Goal: Information Seeking & Learning: Check status

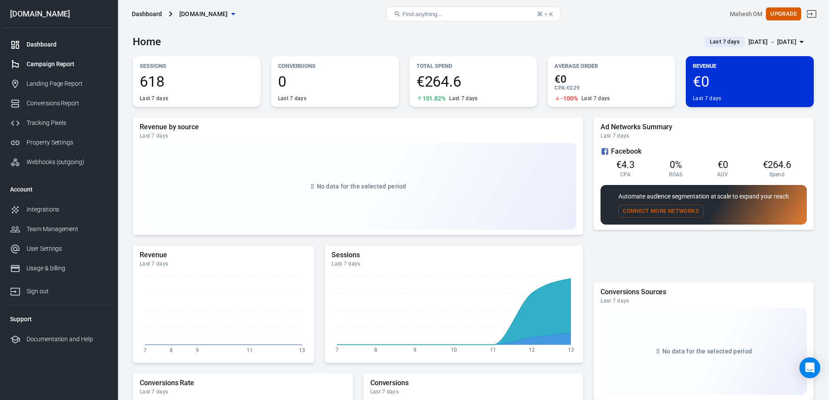
click at [53, 63] on div "Campaign Report" at bounding box center [67, 64] width 81 height 9
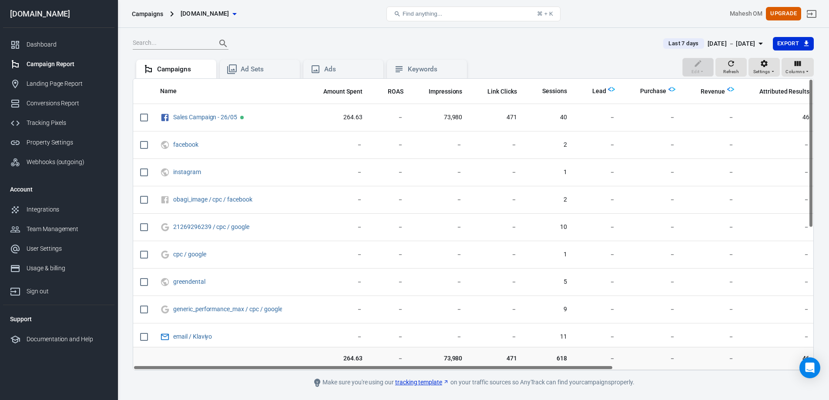
click at [746, 44] on div "[DATE] － [DATE]" at bounding box center [732, 43] width 48 height 11
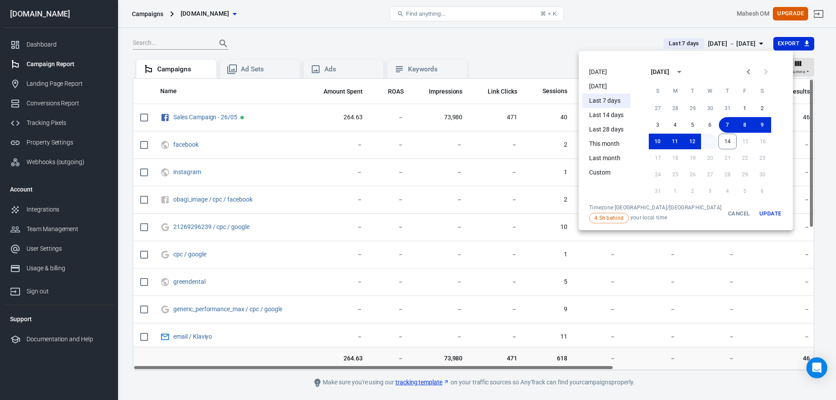
click at [701, 146] on button "13" at bounding box center [709, 142] width 17 height 16
click at [685, 140] on button "12" at bounding box center [691, 142] width 17 height 16
click at [689, 144] on button "12" at bounding box center [691, 142] width 17 height 16
click at [668, 147] on button "11" at bounding box center [674, 142] width 17 height 16
click at [666, 140] on button "11" at bounding box center [674, 142] width 17 height 16
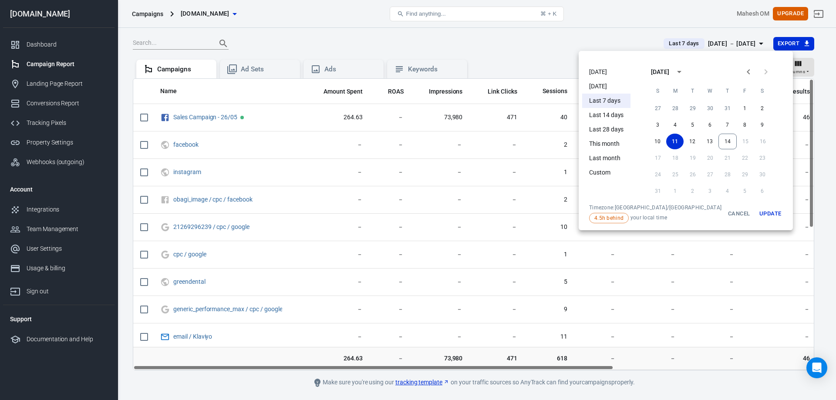
click at [756, 215] on button "Update" at bounding box center [770, 213] width 28 height 19
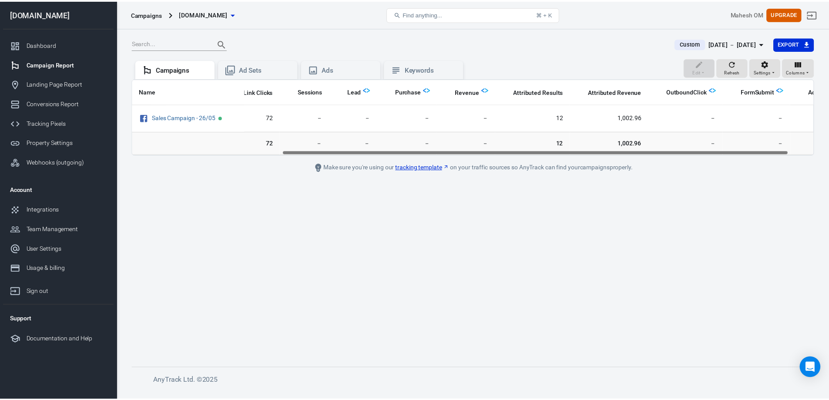
scroll to position [0, 237]
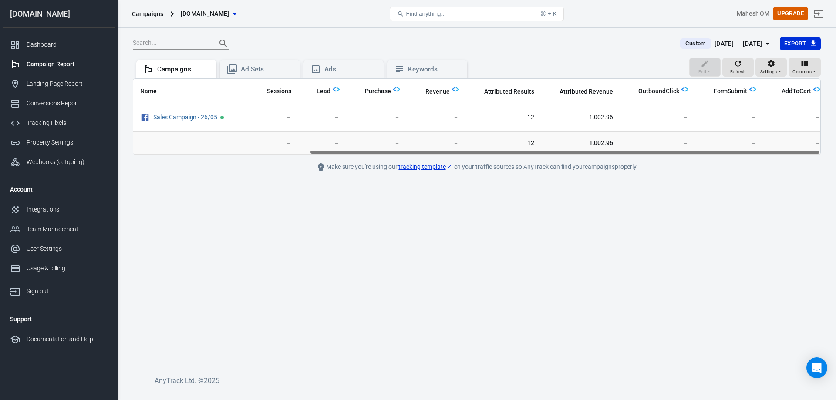
drag, startPoint x: 550, startPoint y: 154, endPoint x: 779, endPoint y: 155, distance: 229.0
click at [779, 155] on main "Custom [DATE] － [DATE] Export Edit Refresh Settings Columns Campaigns Ad Sets A…" at bounding box center [477, 195] width 688 height 317
click at [751, 37] on button "Custom [DATE] － [DATE]" at bounding box center [726, 44] width 106 height 14
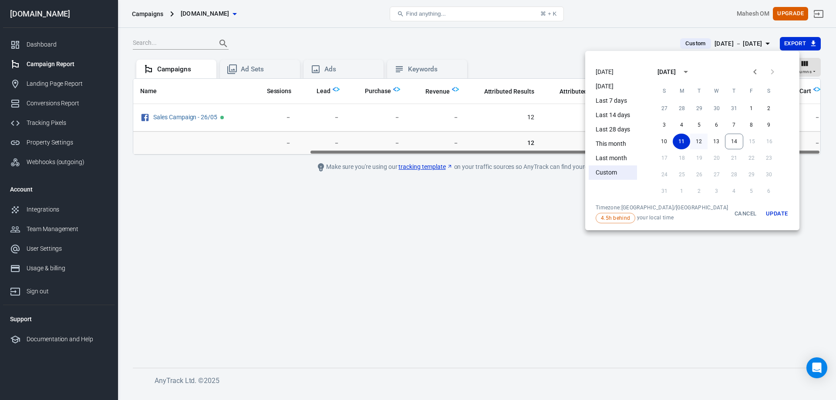
click at [690, 143] on button "12" at bounding box center [698, 142] width 17 height 16
click at [690, 141] on button "12" at bounding box center [698, 142] width 17 height 16
click at [763, 209] on button "Update" at bounding box center [777, 213] width 28 height 19
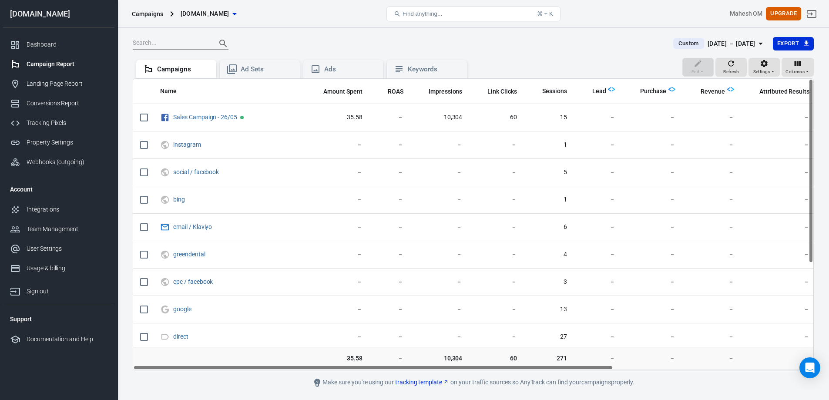
drag, startPoint x: 459, startPoint y: 368, endPoint x: 421, endPoint y: 376, distance: 38.7
click at [421, 376] on main "Custom [DATE] － [DATE] Export Edit Refresh Settings Columns Campaigns Ad Sets A…" at bounding box center [473, 212] width 681 height 351
click at [744, 38] on div "[DATE] － [DATE]" at bounding box center [732, 43] width 48 height 11
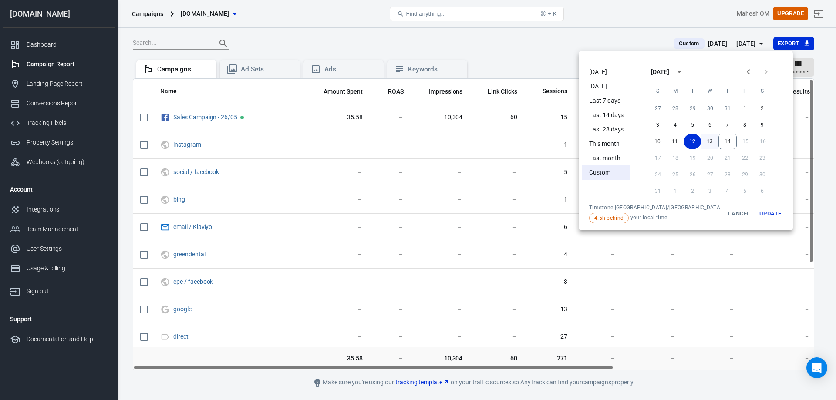
click at [701, 143] on button "13" at bounding box center [709, 142] width 17 height 16
click at [756, 212] on button "Update" at bounding box center [770, 213] width 28 height 19
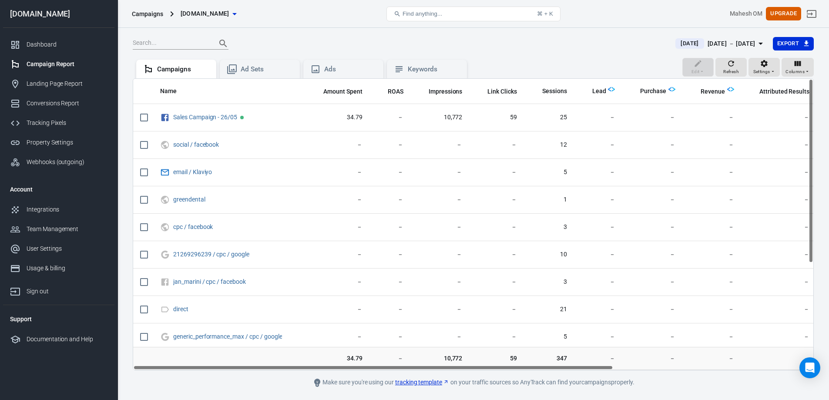
drag, startPoint x: 501, startPoint y: 367, endPoint x: 456, endPoint y: 351, distance: 47.8
click at [456, 351] on div "Name Amount Spent ROAS Impressions Link Clicks Sessions Lead Purchase Revenue A…" at bounding box center [473, 224] width 681 height 292
click at [712, 42] on div "[DATE] － [DATE]" at bounding box center [732, 43] width 48 height 11
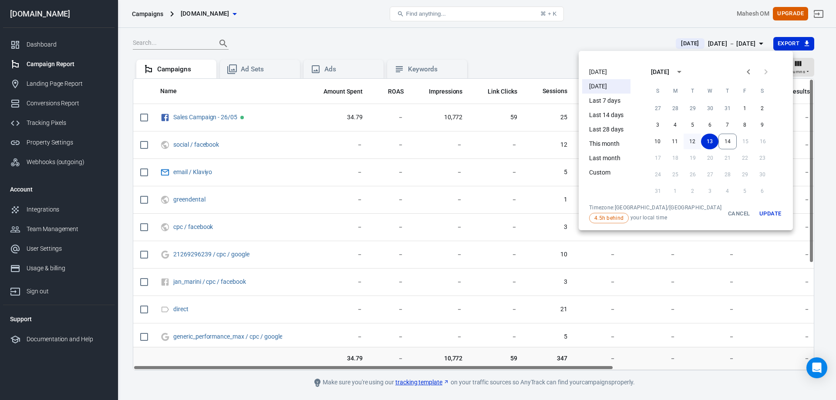
click at [683, 142] on button "12" at bounding box center [691, 142] width 17 height 16
click at [756, 215] on button "Update" at bounding box center [770, 213] width 28 height 19
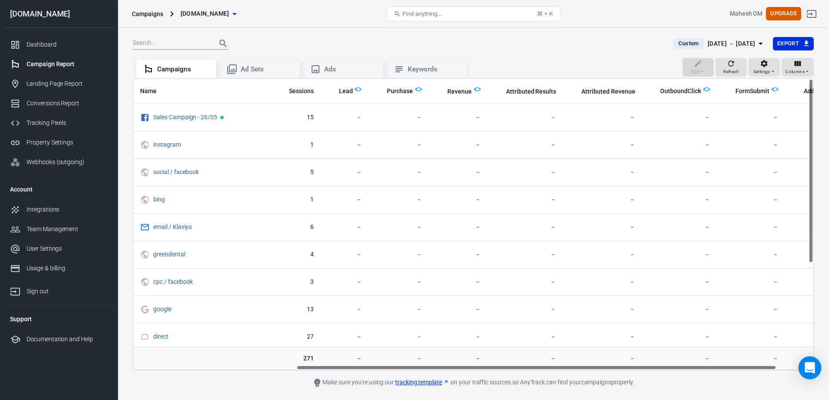
scroll to position [0, 283]
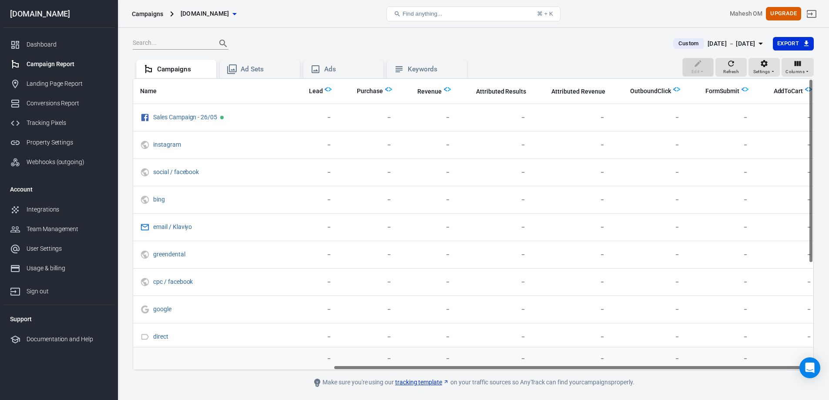
drag, startPoint x: 564, startPoint y: 367, endPoint x: 829, endPoint y: 357, distance: 265.8
click at [829, 357] on html "Campaigns [DOMAIN_NAME] Find anything... ⌘ + K Mahesh OM Upgrade [DOMAIN_NAME] …" at bounding box center [414, 212] width 829 height 425
click at [59, 63] on div "Campaign Report" at bounding box center [67, 64] width 81 height 9
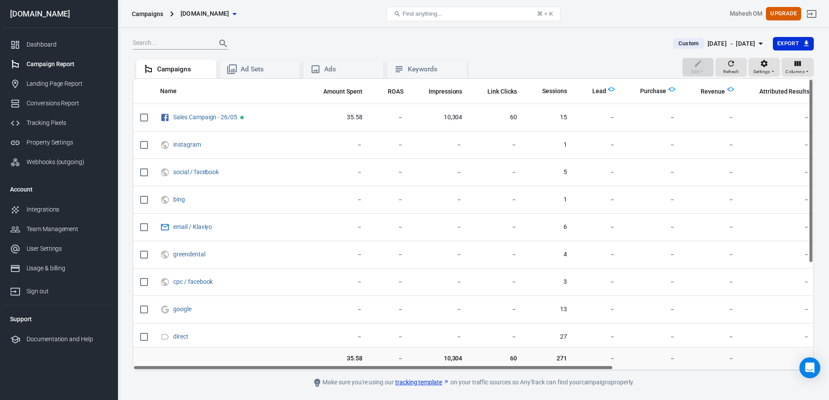
drag, startPoint x: 415, startPoint y: 368, endPoint x: 349, endPoint y: 368, distance: 66.2
click at [349, 368] on div "Name Amount Spent ROAS Impressions Link Clicks Sessions Lead Purchase Revenue A…" at bounding box center [473, 224] width 680 height 291
click at [718, 35] on div "Custom [DATE] － [DATE] Export Edit Refresh Settings Columns Campaigns Ad Sets A…" at bounding box center [474, 226] width 712 height 397
click at [717, 43] on div "[DATE] － [DATE]" at bounding box center [732, 43] width 48 height 11
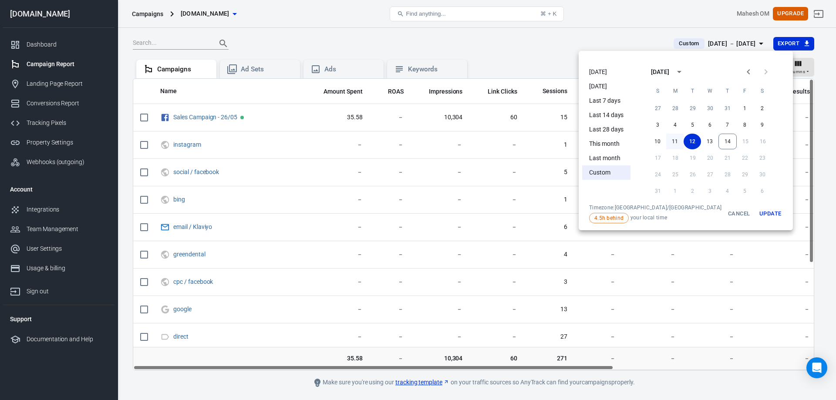
click at [666, 139] on button "11" at bounding box center [674, 142] width 17 height 16
click at [756, 213] on button "Update" at bounding box center [770, 213] width 28 height 19
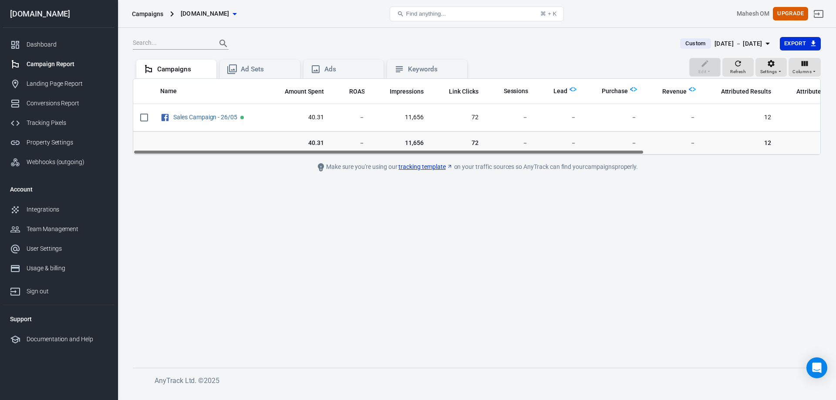
drag, startPoint x: 525, startPoint y: 153, endPoint x: 481, endPoint y: 155, distance: 44.0
click at [481, 155] on div "Name Amount Spent ROAS Impressions Link Clicks Sessions Lead Purchase Revenue A…" at bounding box center [477, 116] width 688 height 77
click at [810, 67] on div "Columns" at bounding box center [804, 67] width 24 height 17
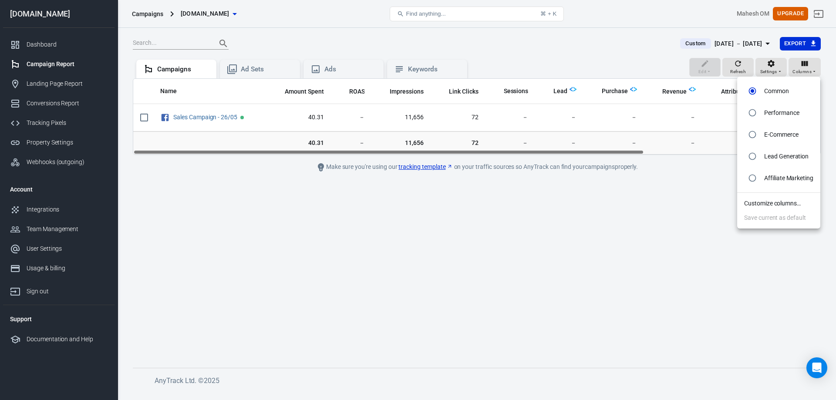
click at [762, 135] on li "E-Commerce" at bounding box center [778, 135] width 83 height 22
radio input "false"
radio input "true"
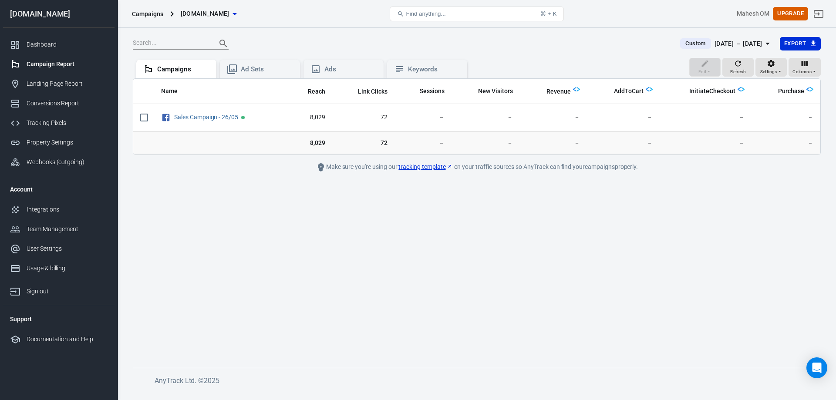
click at [731, 47] on div "[DATE] － [DATE]" at bounding box center [738, 43] width 48 height 11
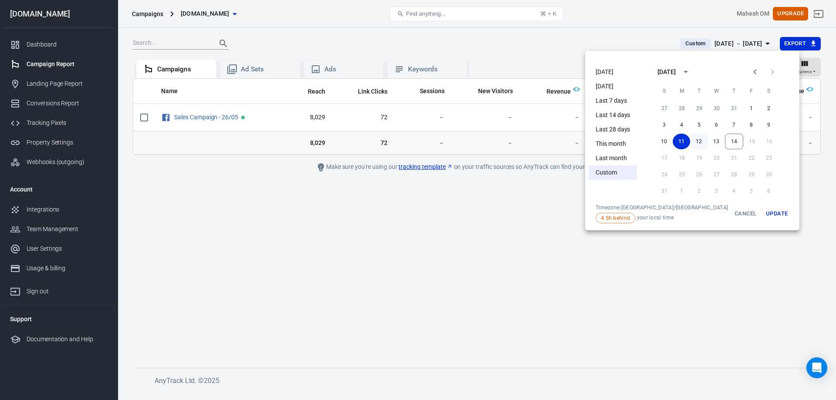
click at [690, 148] on button "12" at bounding box center [698, 142] width 17 height 16
click at [690, 141] on button "12" at bounding box center [698, 142] width 17 height 16
click at [763, 214] on button "Update" at bounding box center [777, 213] width 28 height 19
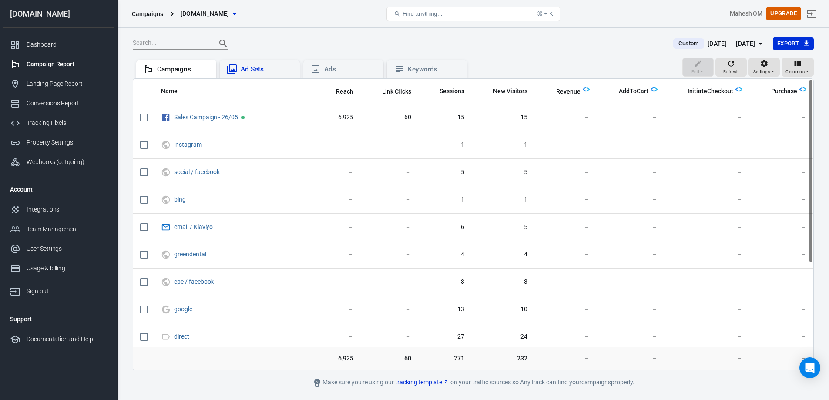
click at [261, 71] on div "Ad Sets" at bounding box center [267, 69] width 52 height 9
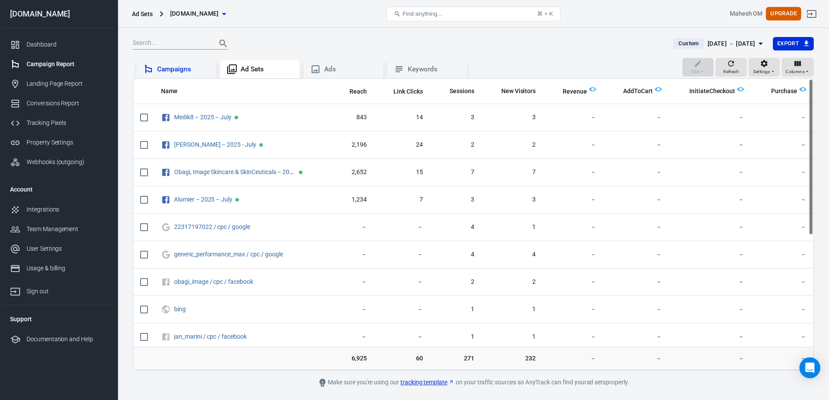
click at [166, 66] on div "Campaigns" at bounding box center [183, 69] width 52 height 9
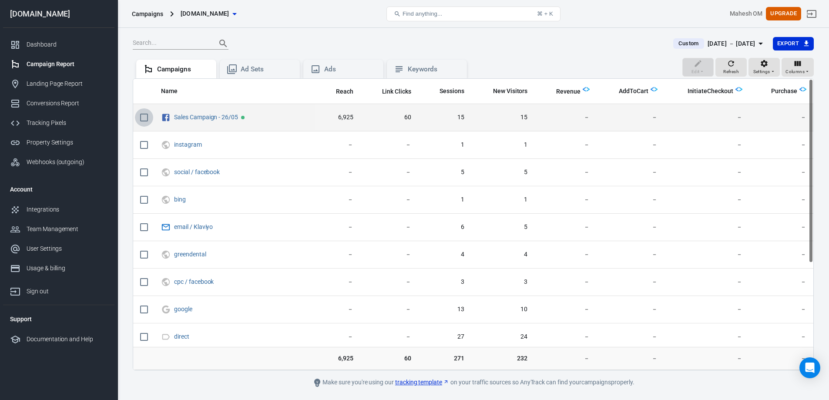
click at [146, 117] on input "scrollable content" at bounding box center [144, 117] width 18 height 18
checkbox input "true"
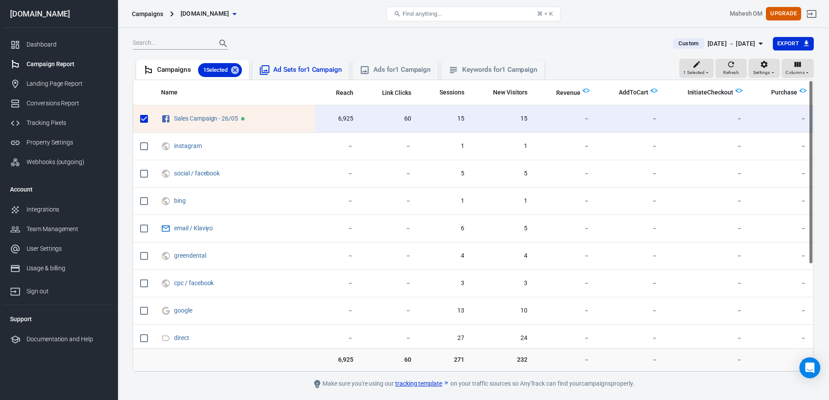
click at [318, 65] on div "Ad Sets for 1 Campaign" at bounding box center [300, 70] width 83 height 10
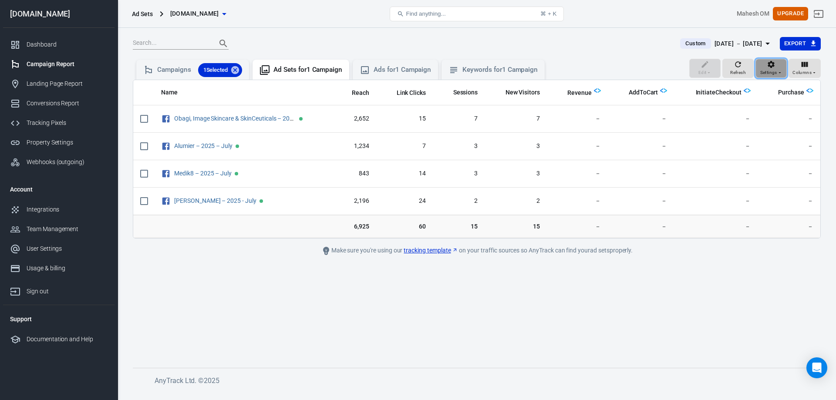
click at [775, 64] on icon "button" at bounding box center [771, 64] width 9 height 9
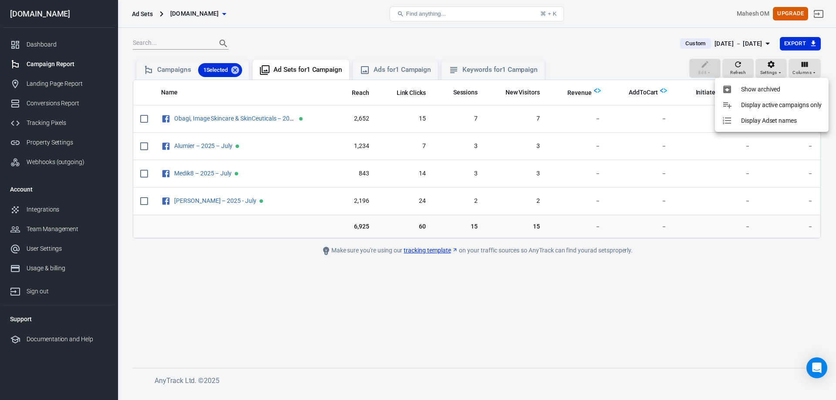
click at [817, 70] on div at bounding box center [418, 200] width 836 height 400
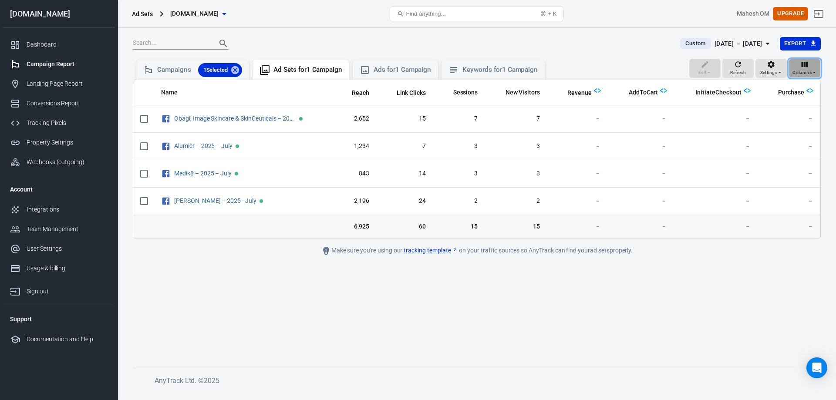
click at [809, 65] on icon "button" at bounding box center [804, 64] width 9 height 9
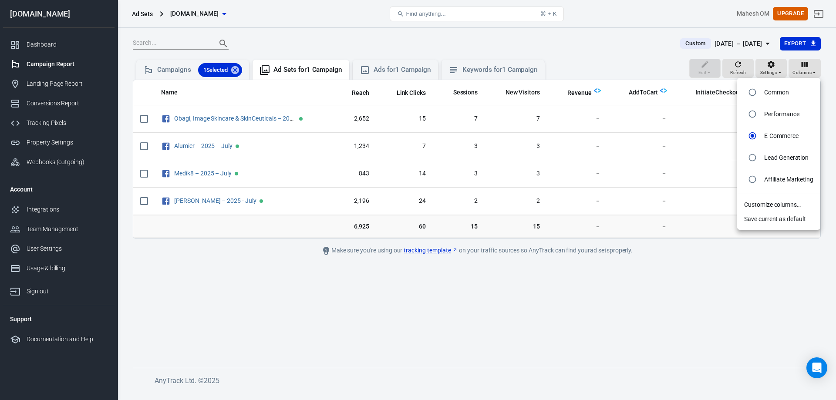
click at [784, 93] on p "Common" at bounding box center [776, 92] width 25 height 9
radio input "true"
radio input "false"
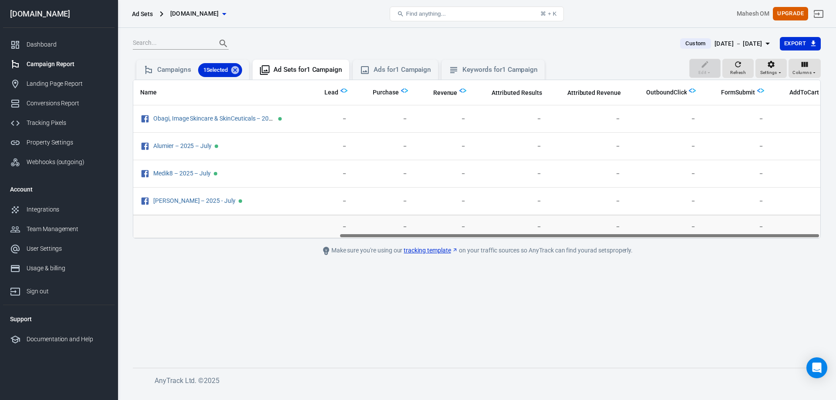
scroll to position [0, 294]
drag, startPoint x: 561, startPoint y: 235, endPoint x: 806, endPoint y: 233, distance: 245.1
click at [806, 233] on div "Name Amount Spent ROAS Impressions Link Clicks Sessions Lead Purchase Revenue A…" at bounding box center [476, 159] width 687 height 158
click at [766, 69] on span "Settings" at bounding box center [768, 73] width 17 height 8
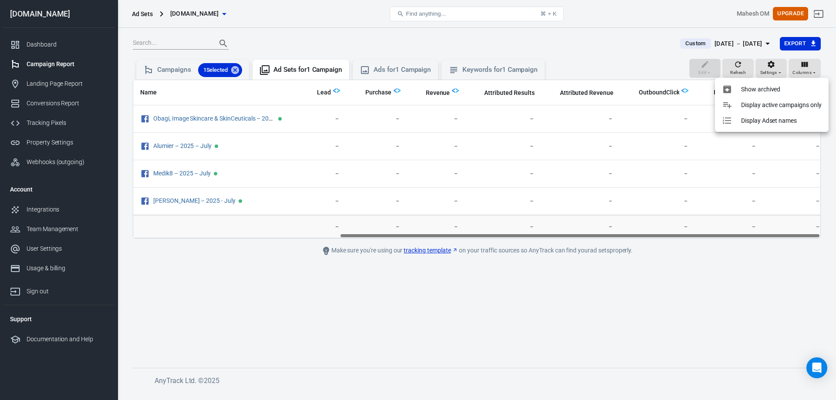
click at [805, 65] on div at bounding box center [418, 200] width 836 height 400
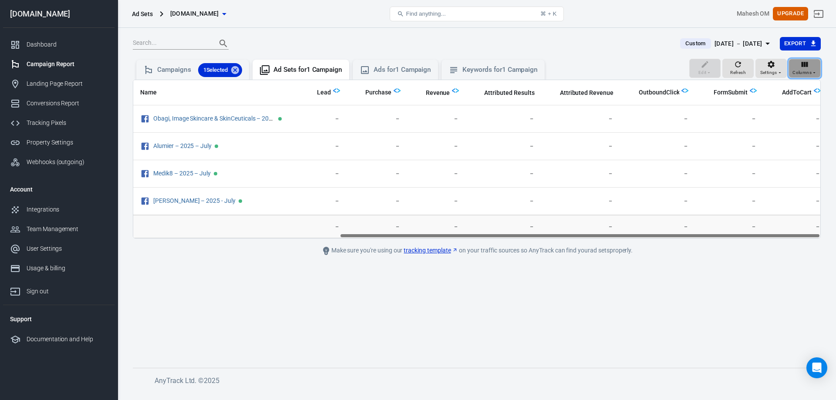
click at [807, 69] on span "Columns" at bounding box center [801, 73] width 19 height 8
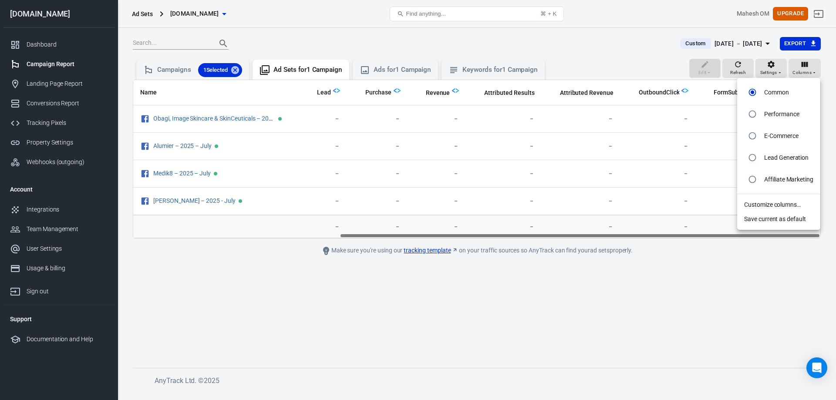
click at [775, 112] on p "Performance" at bounding box center [781, 114] width 35 height 9
radio input "false"
radio input "true"
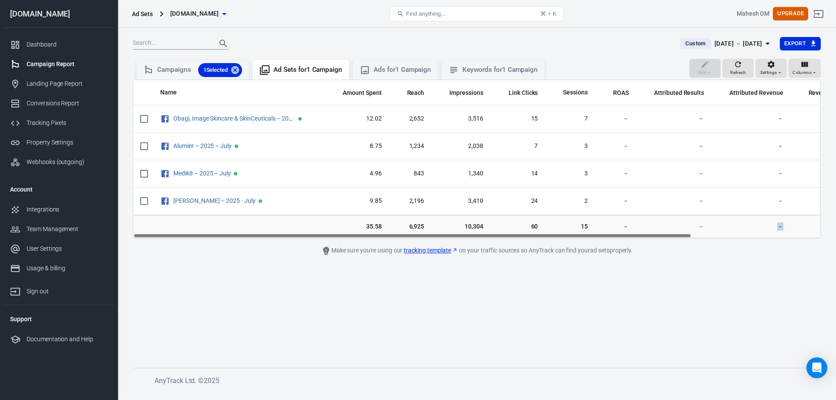
drag, startPoint x: 650, startPoint y: 238, endPoint x: 745, endPoint y: 230, distance: 95.7
click at [745, 230] on div "Name Amount Spent Reach Impressions Link Clicks Sessions ROAS Attributed Result…" at bounding box center [477, 159] width 688 height 159
click at [721, 246] on main "Custom [DATE] － [DATE] Export Edit Refresh Settings Columns Campaigns 1 Selecte…" at bounding box center [477, 195] width 688 height 317
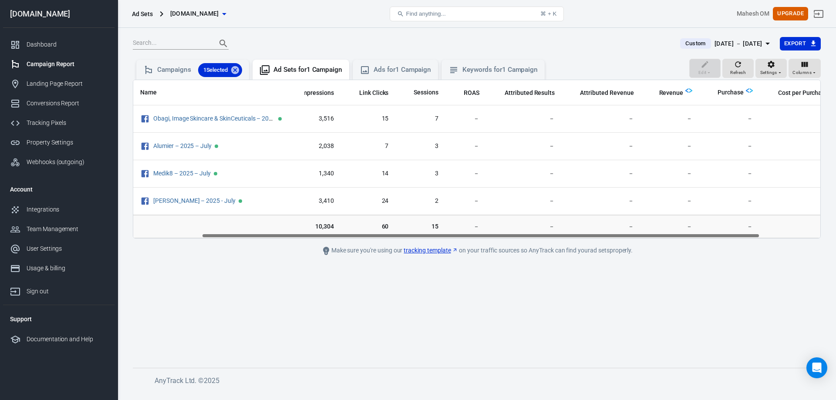
scroll to position [0, 158]
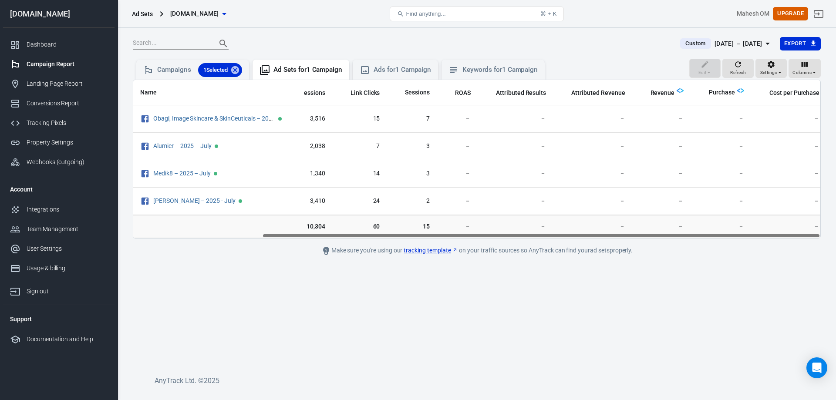
drag, startPoint x: 686, startPoint y: 235, endPoint x: 835, endPoint y: 229, distance: 149.9
click at [829, 229] on div "Custom [DATE] － [DATE] Export Edit Refresh Settings Columns Campaigns 1 Selecte…" at bounding box center [477, 210] width 718 height 364
click at [743, 41] on div "[DATE] － [DATE]" at bounding box center [738, 43] width 48 height 11
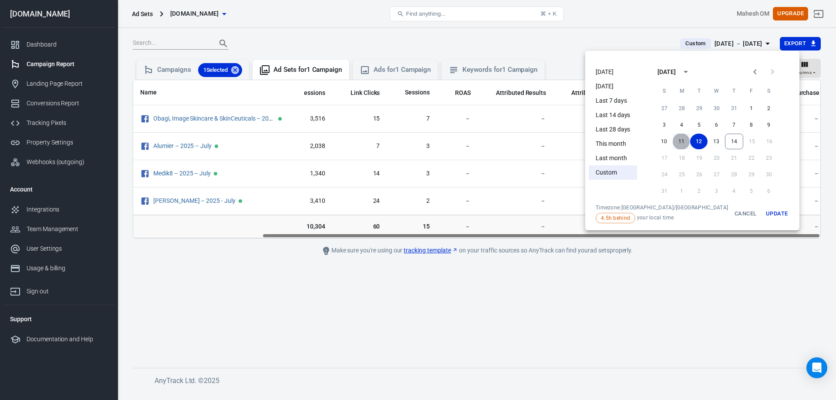
click at [673, 139] on button "11" at bounding box center [681, 142] width 17 height 16
click at [763, 214] on button "Update" at bounding box center [777, 213] width 28 height 19
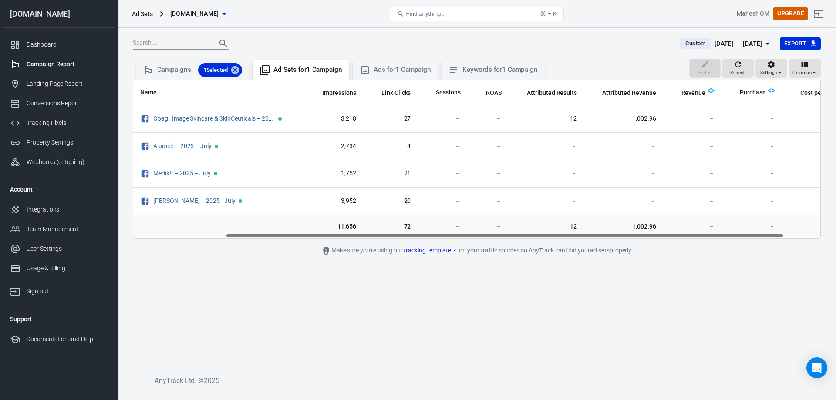
scroll to position [0, 158]
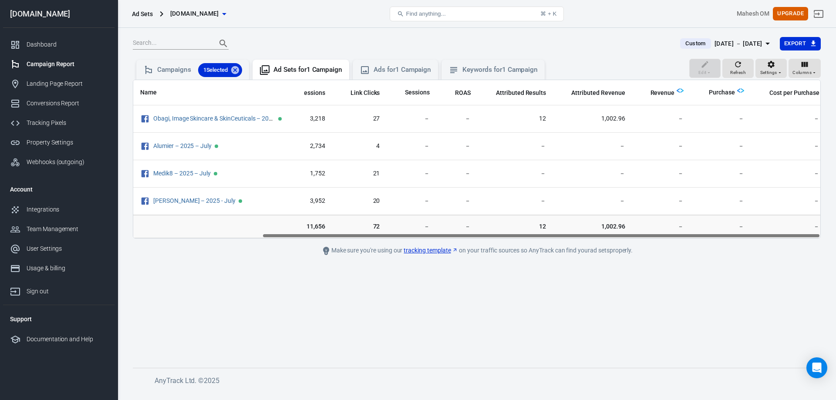
drag, startPoint x: 677, startPoint y: 236, endPoint x: 828, endPoint y: 238, distance: 151.1
click at [828, 238] on div "Custom [DATE] － [DATE] Export Edit Refresh Settings Columns Campaigns 1 Selecte…" at bounding box center [477, 210] width 718 height 364
click at [750, 42] on div "[DATE] － [DATE]" at bounding box center [738, 43] width 48 height 11
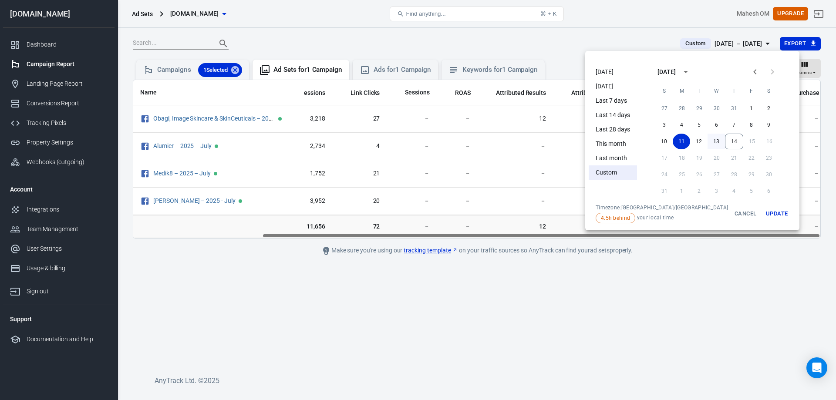
click at [709, 141] on button "13" at bounding box center [715, 142] width 17 height 16
click at [763, 209] on button "Update" at bounding box center [777, 213] width 28 height 19
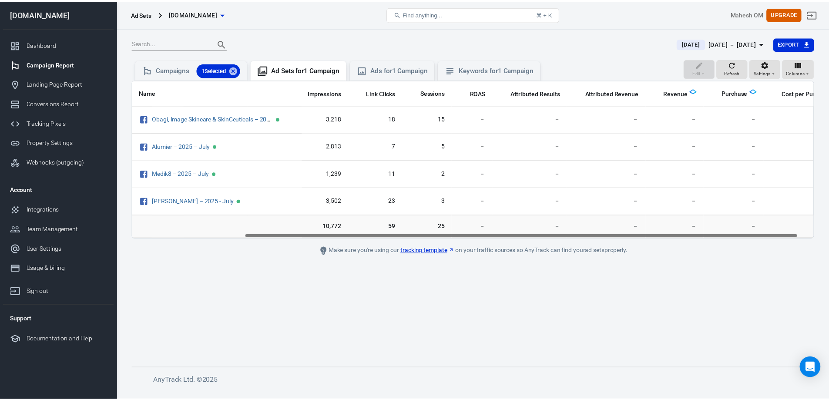
scroll to position [0, 158]
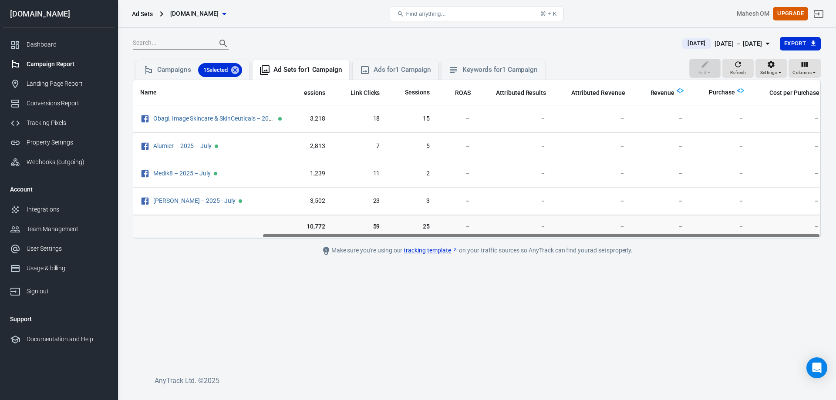
drag, startPoint x: 561, startPoint y: 236, endPoint x: 757, endPoint y: 235, distance: 196.8
click at [757, 235] on div "Name Amount Spent Reach Impressions Link Clicks Sessions ROAS Attributed Result…" at bounding box center [476, 159] width 687 height 158
click at [775, 64] on icon "button" at bounding box center [771, 64] width 9 height 9
click at [799, 62] on div at bounding box center [418, 200] width 836 height 400
click at [803, 64] on icon "button" at bounding box center [804, 64] width 7 height 5
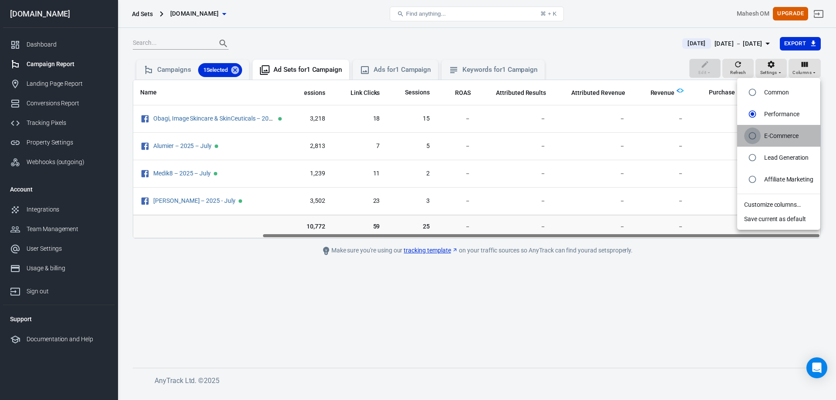
click at [759, 140] on input "radio" at bounding box center [752, 136] width 17 height 17
radio input "true"
radio input "false"
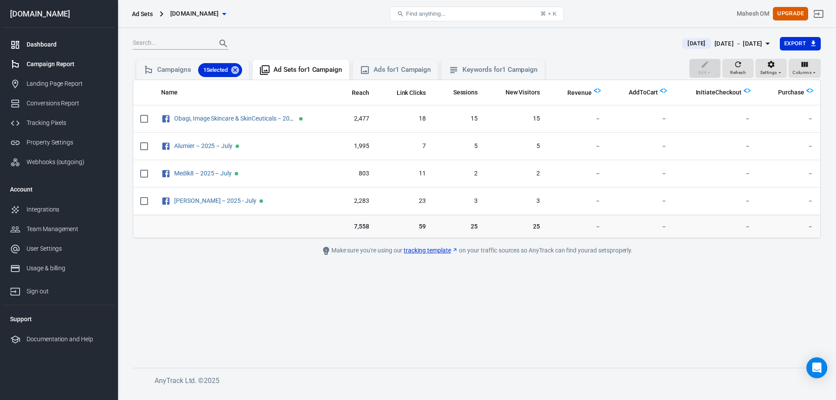
click at [56, 46] on div "Dashboard" at bounding box center [67, 44] width 81 height 9
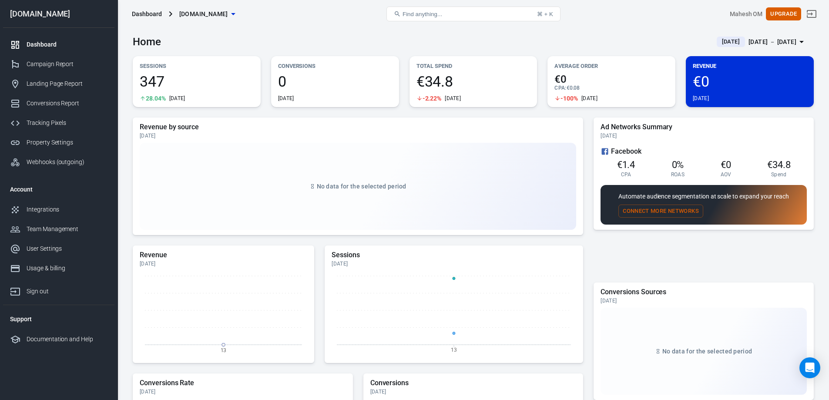
click at [754, 39] on div "[DATE] － [DATE]" at bounding box center [773, 42] width 48 height 11
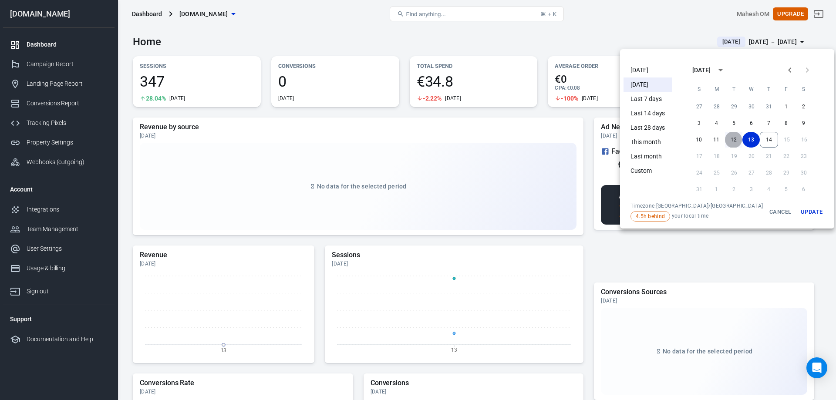
click at [725, 138] on button "12" at bounding box center [733, 140] width 17 height 16
click at [760, 138] on button "14" at bounding box center [769, 140] width 18 height 16
drag, startPoint x: 790, startPoint y: 209, endPoint x: 429, endPoint y: 109, distance: 373.9
click at [798, 209] on button "Update" at bounding box center [812, 211] width 28 height 19
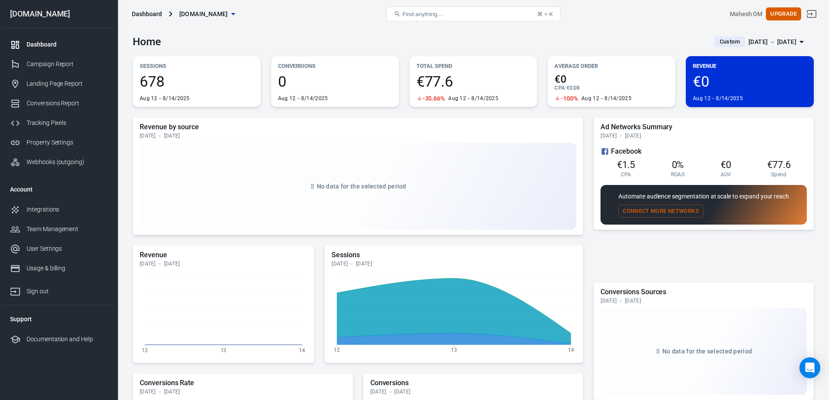
click at [194, 12] on span "[DOMAIN_NAME]" at bounding box center [203, 14] width 49 height 11
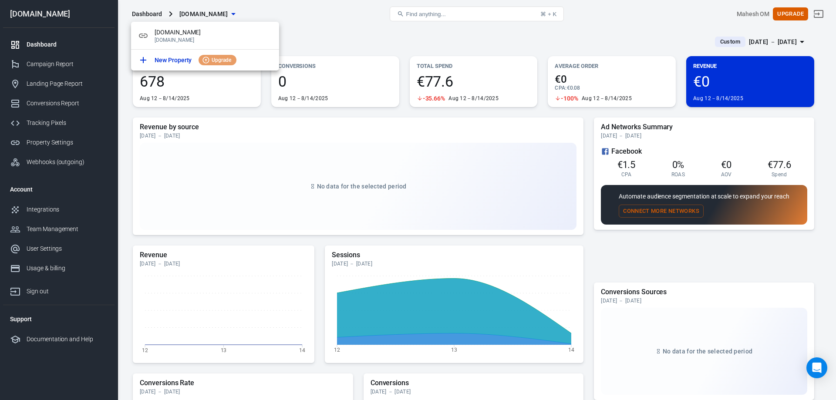
click at [296, 24] on div at bounding box center [418, 200] width 836 height 400
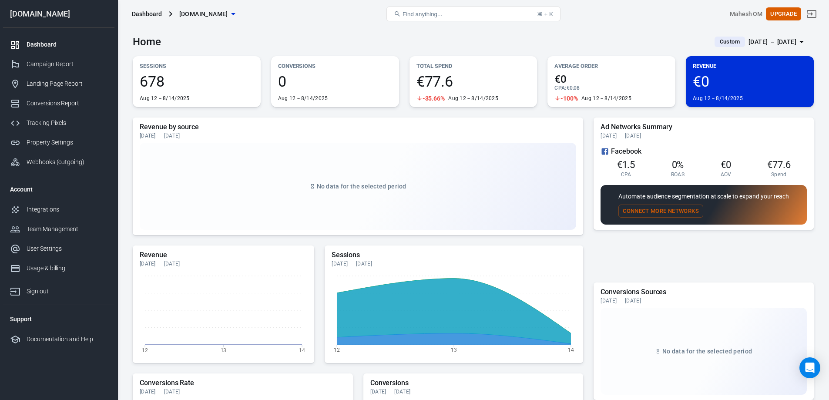
click at [320, 39] on div "Home Custom [DATE] － [DATE]" at bounding box center [473, 38] width 681 height 21
click at [759, 43] on div "[DATE] － [DATE]" at bounding box center [773, 42] width 48 height 11
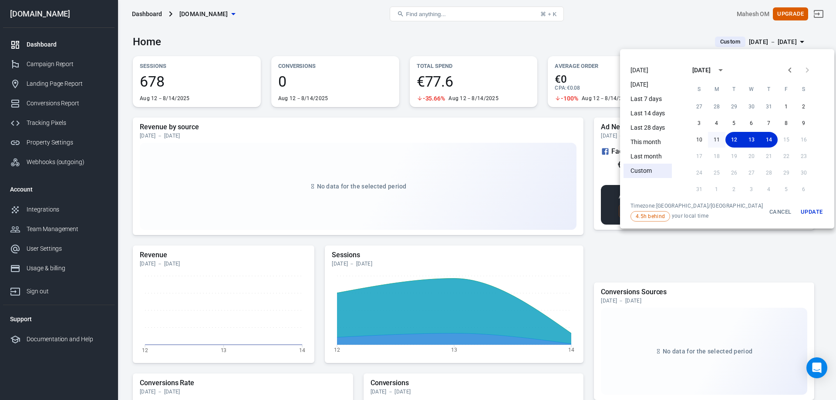
click at [710, 136] on button "11" at bounding box center [716, 140] width 17 height 16
click at [798, 206] on button "Update" at bounding box center [812, 211] width 28 height 19
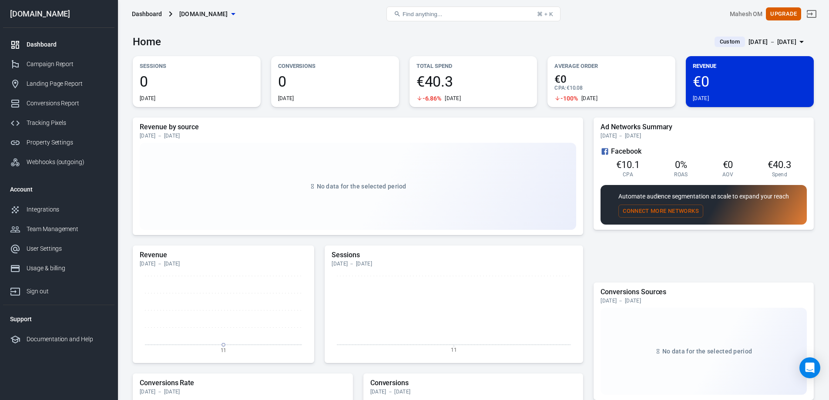
click at [760, 30] on div "Home Custom [DATE] － [DATE]" at bounding box center [473, 38] width 681 height 21
click at [752, 40] on div "[DATE] － [DATE]" at bounding box center [773, 42] width 48 height 11
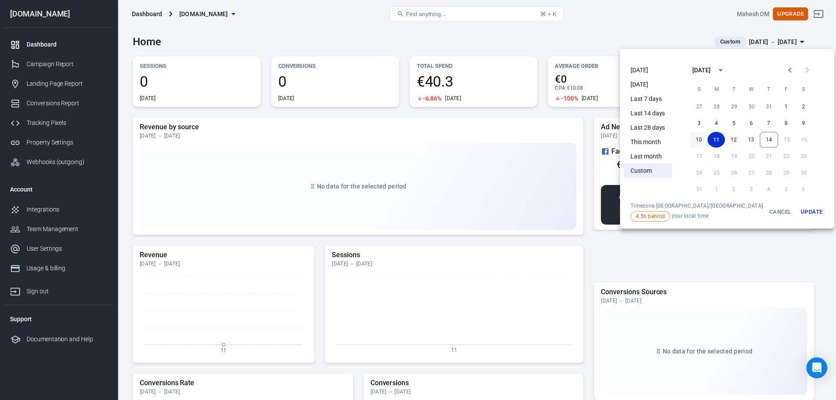
click at [690, 138] on button "10" at bounding box center [698, 140] width 17 height 16
click at [768, 136] on div "10 11 12 13 14 15 16" at bounding box center [751, 140] width 139 height 16
click at [763, 141] on button "14" at bounding box center [769, 140] width 18 height 16
click at [798, 213] on button "Update" at bounding box center [812, 211] width 28 height 19
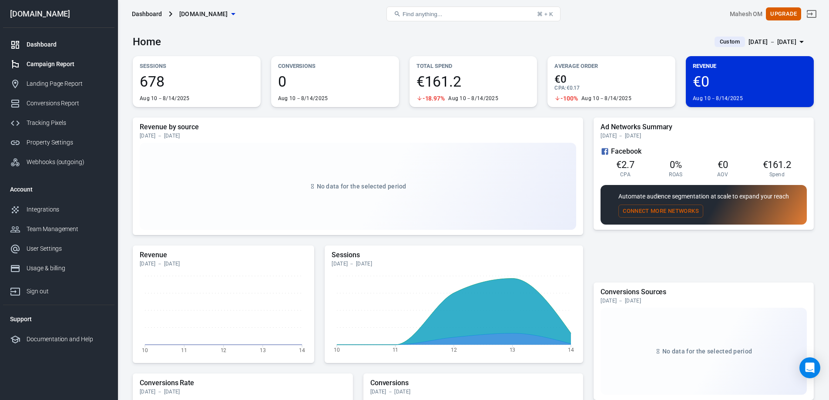
click at [57, 61] on div "Campaign Report" at bounding box center [67, 64] width 81 height 9
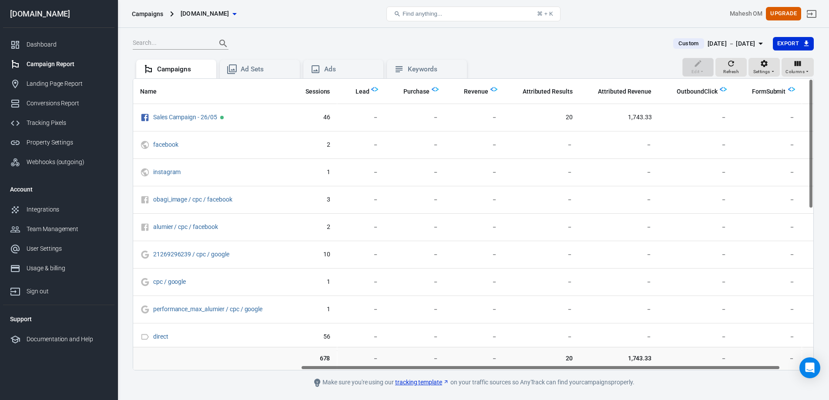
scroll to position [0, 284]
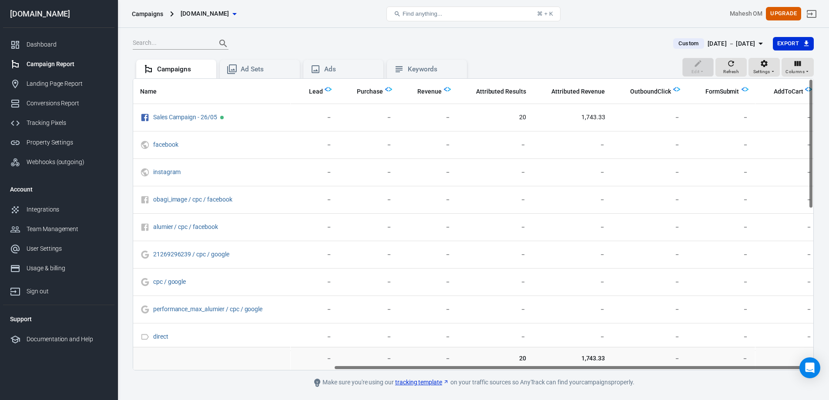
drag, startPoint x: 502, startPoint y: 367, endPoint x: 707, endPoint y: 359, distance: 204.3
click at [707, 359] on div "Name Amount Spent ROAS Impressions Link Clicks Sessions Lead Purchase Revenue A…" at bounding box center [473, 224] width 681 height 292
drag, startPoint x: 471, startPoint y: 367, endPoint x: 559, endPoint y: 361, distance: 88.6
click at [559, 361] on div "Name Amount Spent ROAS Impressions Link Clicks Sessions Lead Purchase Revenue A…" at bounding box center [473, 224] width 681 height 292
